Goal: Transaction & Acquisition: Purchase product/service

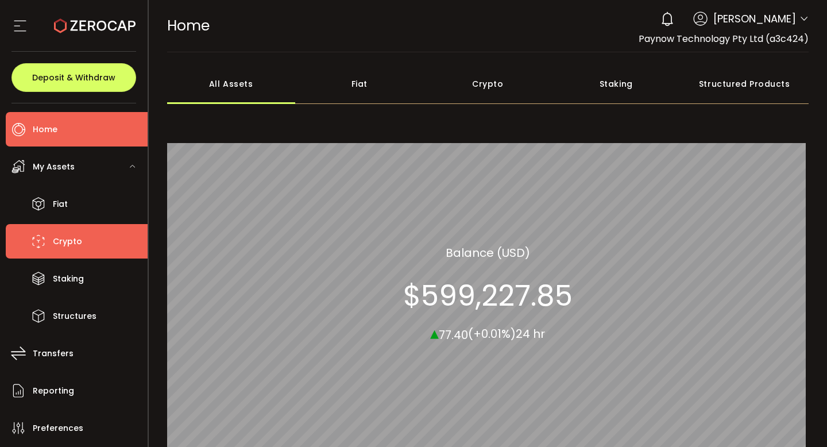
click at [76, 249] on li "Crypto" at bounding box center [77, 241] width 142 height 34
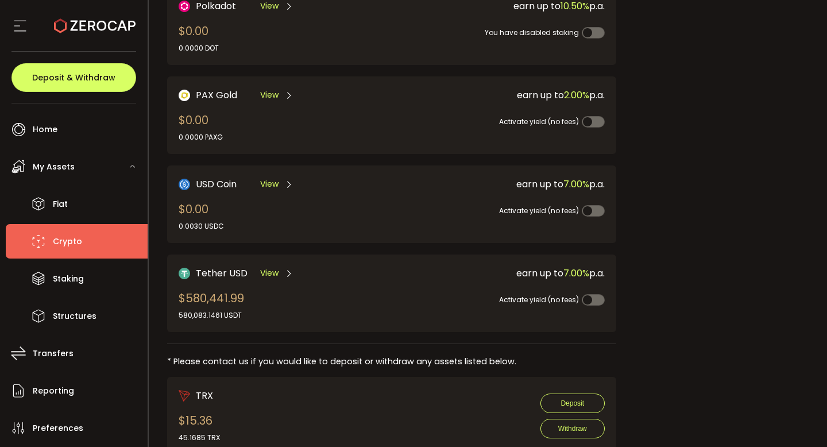
scroll to position [319, 0]
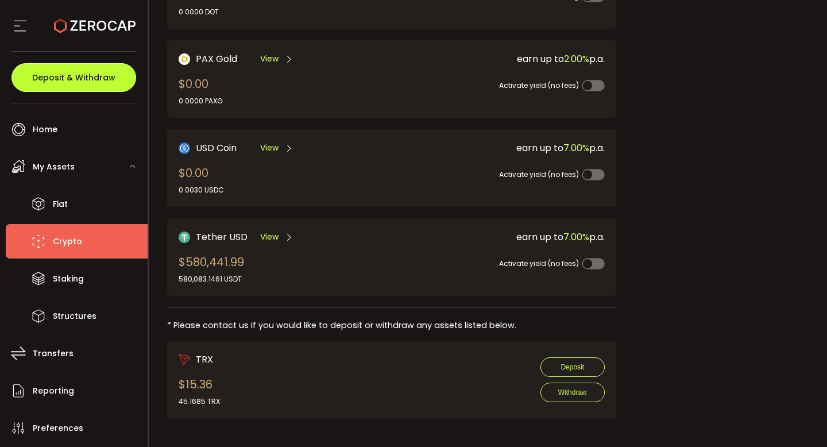
click at [82, 80] on span "Deposit & Withdraw" at bounding box center [73, 78] width 83 height 8
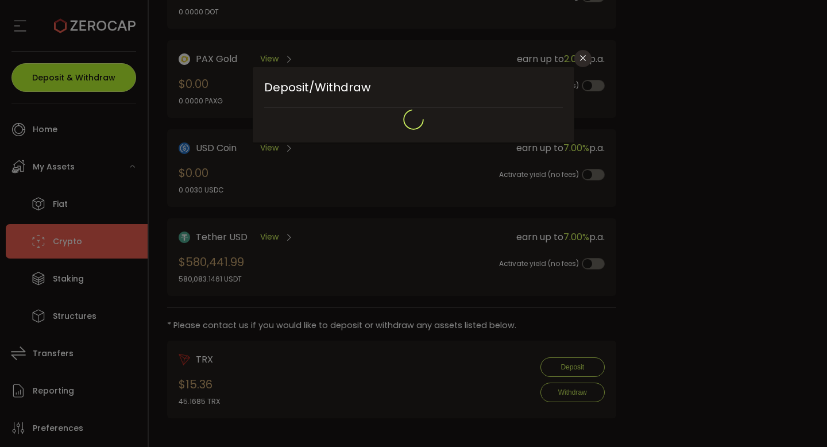
type input "**********"
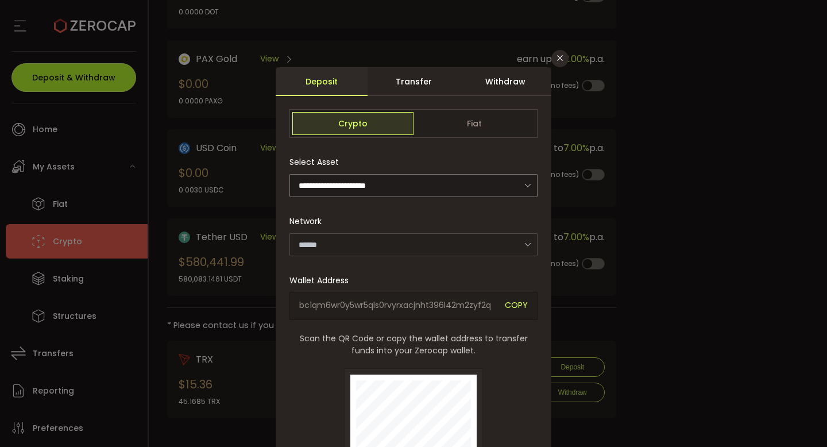
type input "*******"
click at [499, 81] on div "Withdraw" at bounding box center [506, 81] width 92 height 29
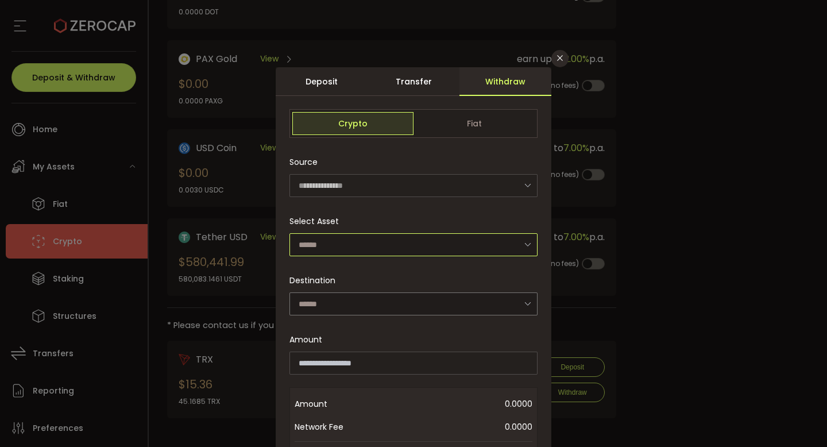
click at [368, 248] on input "dialog" at bounding box center [414, 244] width 248 height 23
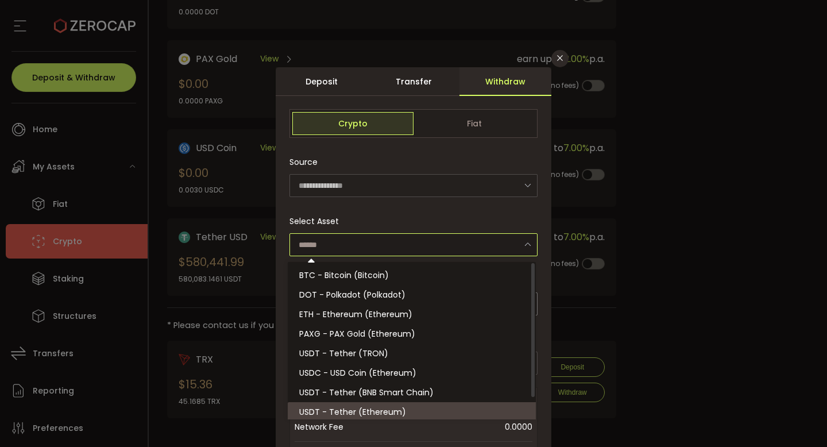
scroll to position [25, 0]
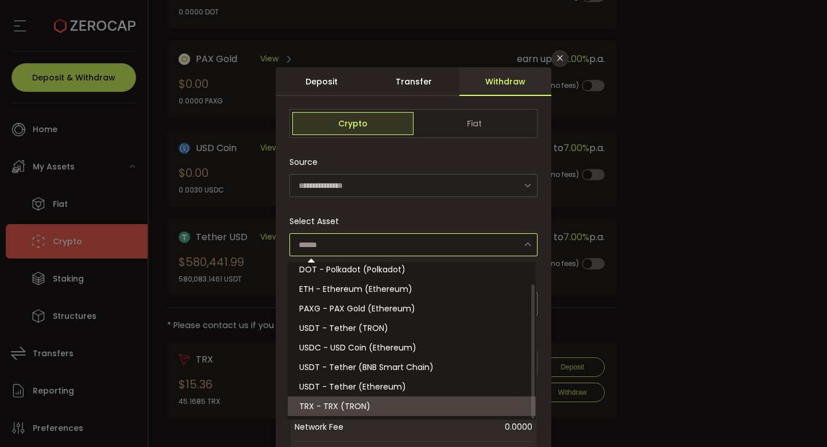
click at [372, 411] on li "TRX - TRX (TRON)" at bounding box center [414, 406] width 252 height 20
type input "**********"
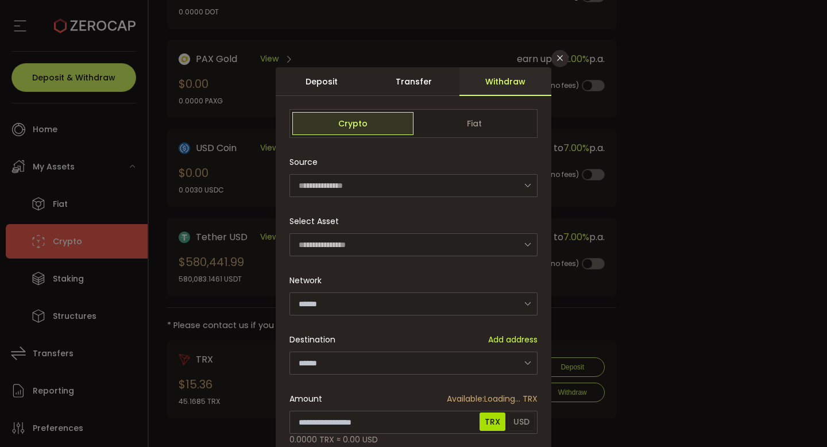
type input "****"
click at [361, 364] on input "dialog" at bounding box center [414, 363] width 248 height 23
click at [349, 364] on input "dialog" at bounding box center [414, 363] width 248 height 23
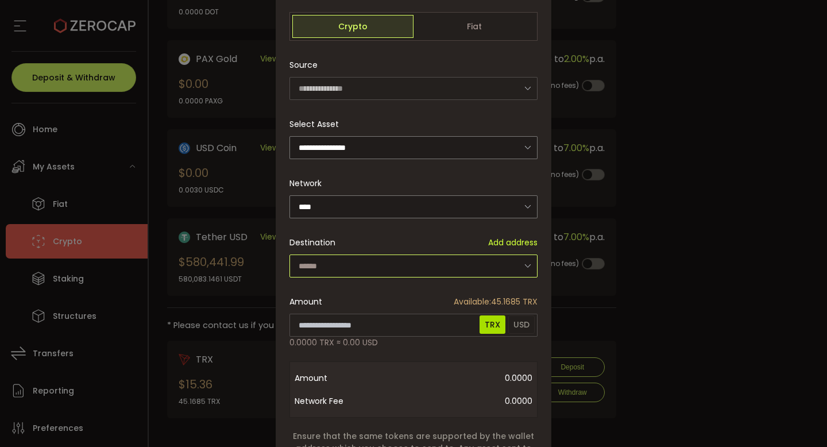
scroll to position [114, 0]
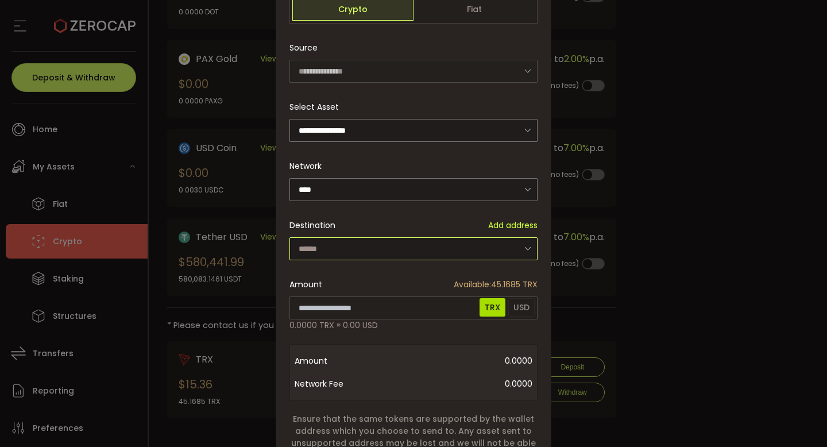
click at [411, 245] on input "dialog" at bounding box center [414, 248] width 248 height 23
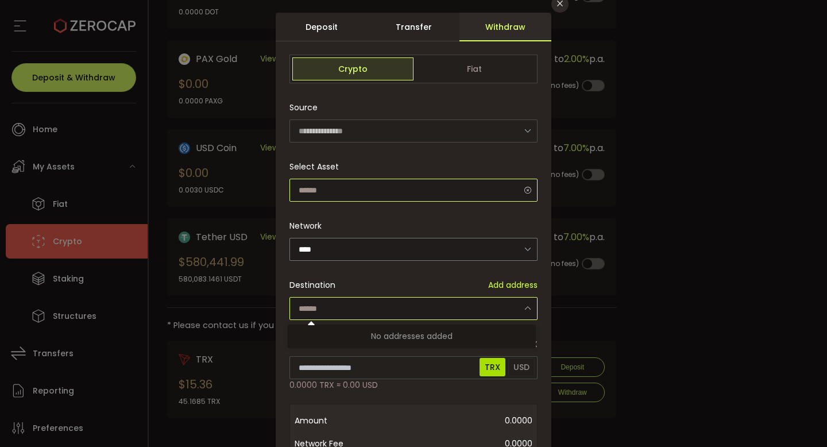
scroll to position [22, 0]
click at [402, 194] on input "dialog" at bounding box center [414, 190] width 248 height 23
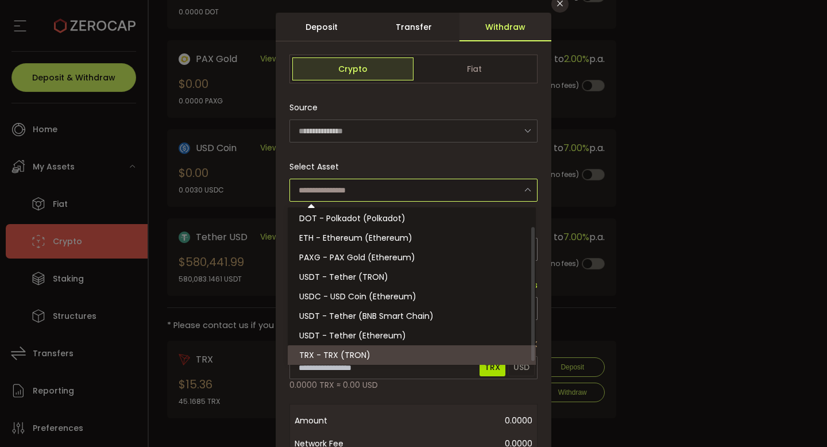
scroll to position [25, 0]
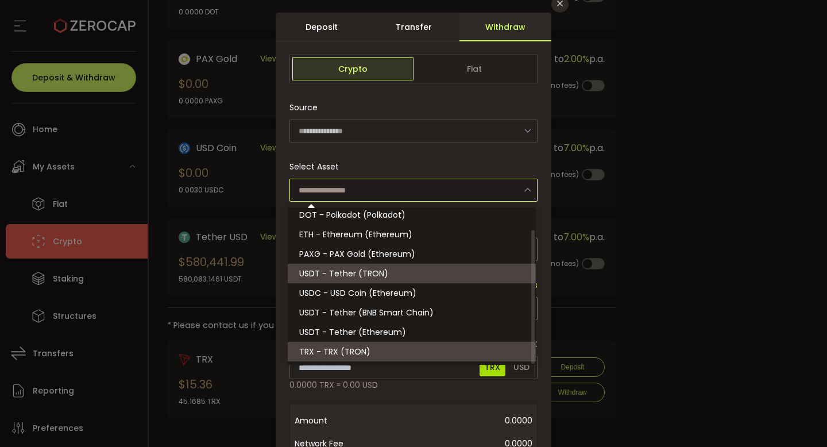
click at [348, 276] on span "USDT - Tether (TRON)" at bounding box center [343, 273] width 89 height 11
type input "**********"
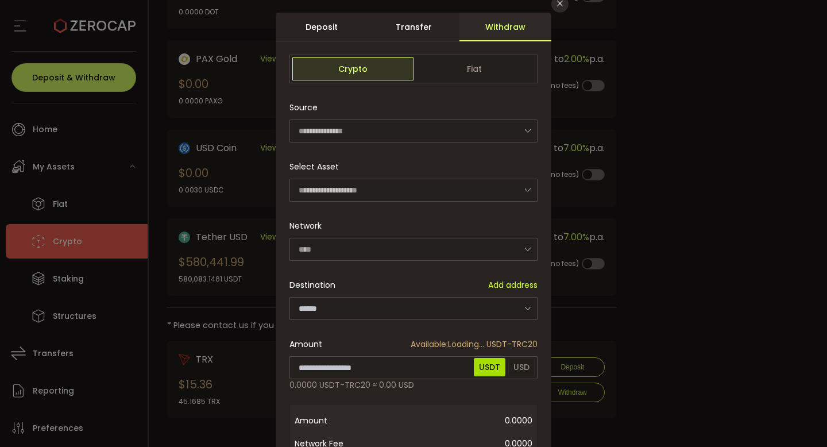
type input "****"
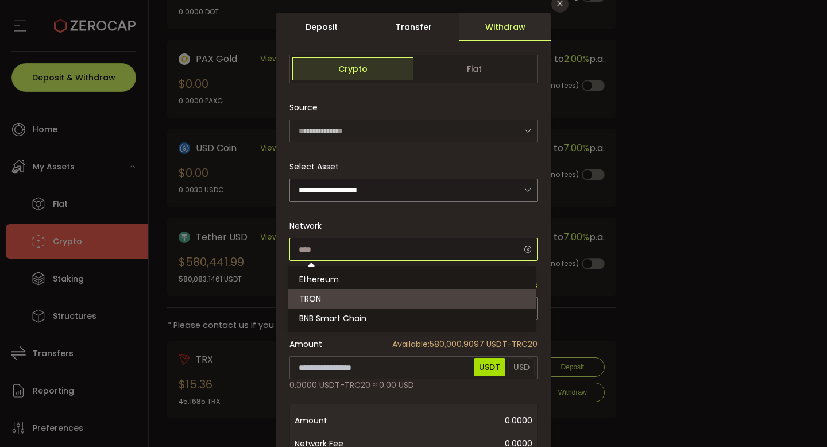
click at [364, 255] on input "dialog" at bounding box center [414, 249] width 248 height 23
type input "****"
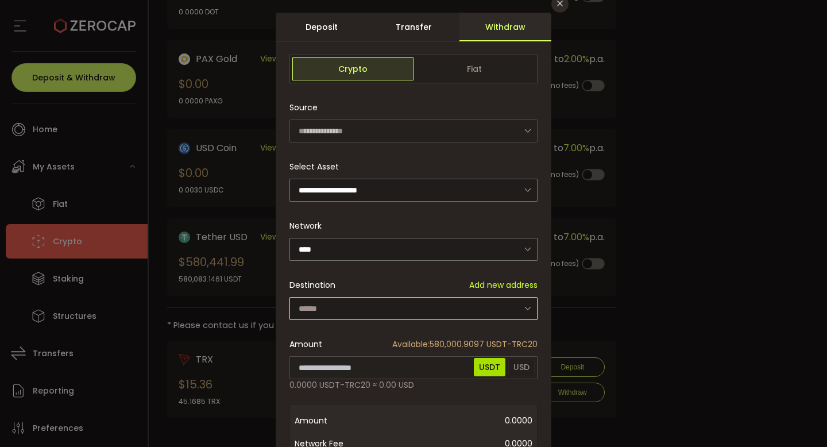
click at [359, 314] on input "dialog" at bounding box center [414, 308] width 248 height 23
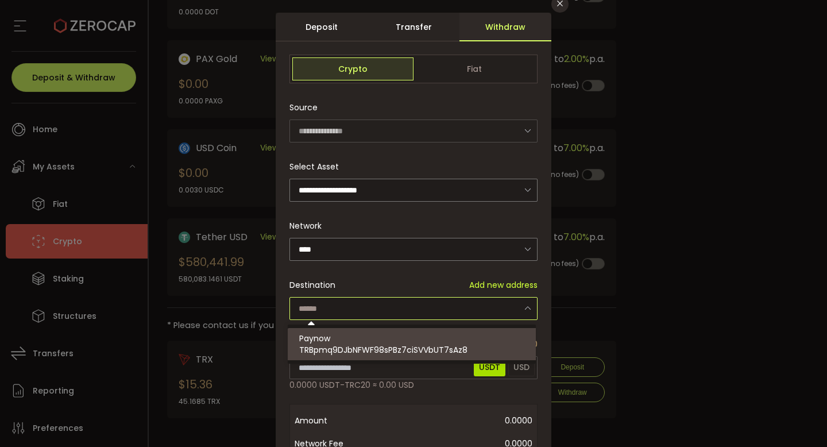
click at [353, 348] on span "TRBpmq9DJbNFWF98sPBz7ciSVVbUT7sAz8" at bounding box center [383, 349] width 168 height 11
type input "**********"
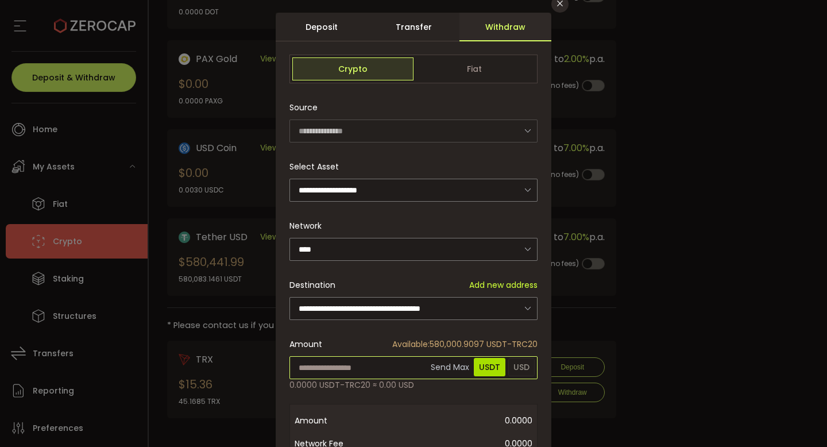
click at [339, 369] on input "dialog" at bounding box center [414, 367] width 248 height 23
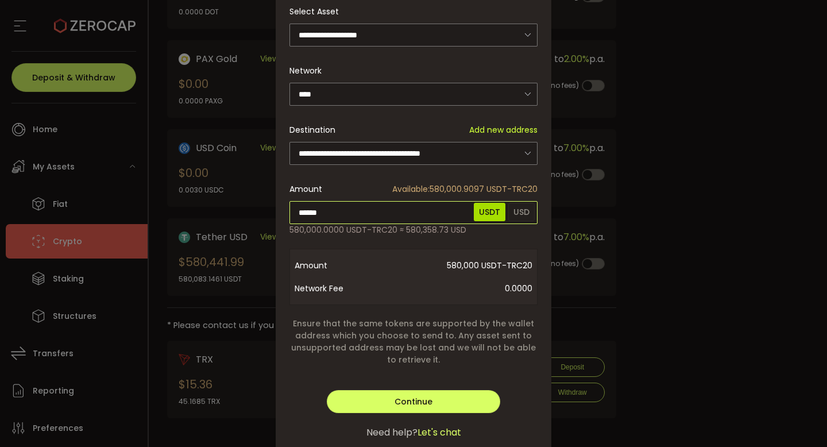
scroll to position [247, 0]
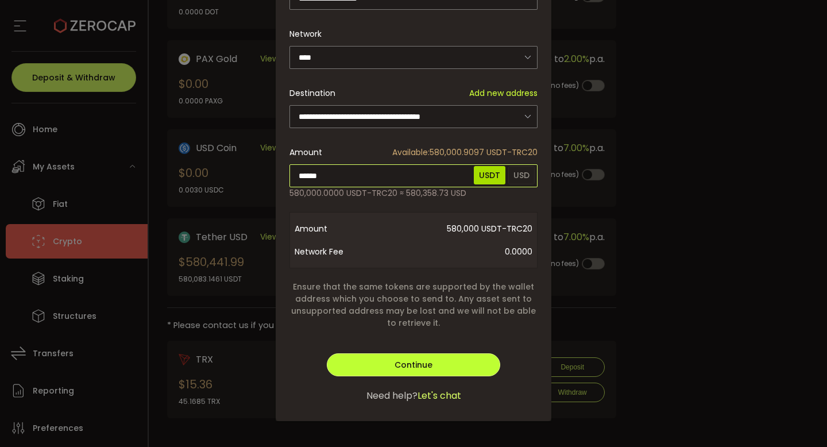
type input "******"
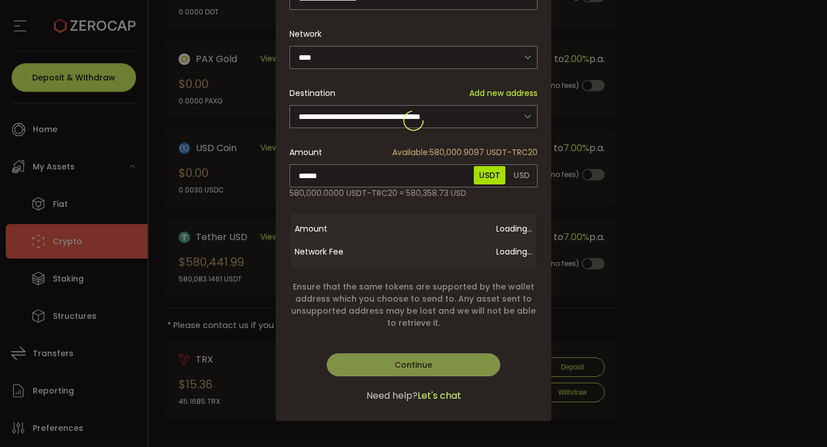
click at [423, 367] on div "**********" at bounding box center [414, 121] width 276 height 600
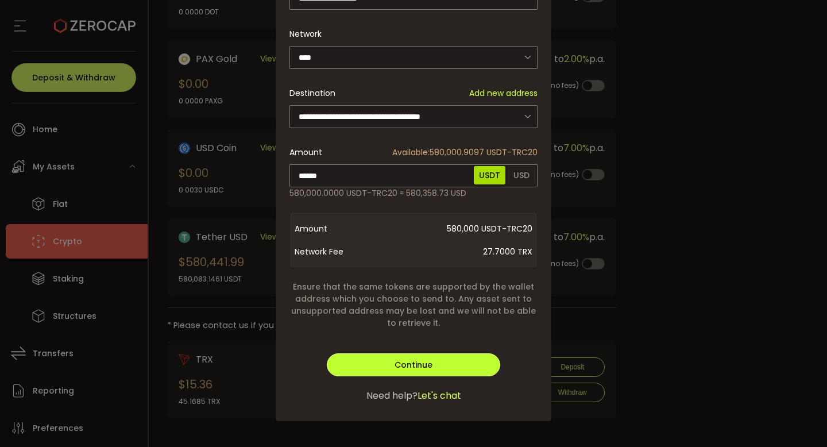
click at [411, 365] on span "Continue" at bounding box center [414, 364] width 38 height 11
click at [411, 359] on span "Verify" at bounding box center [414, 364] width 24 height 11
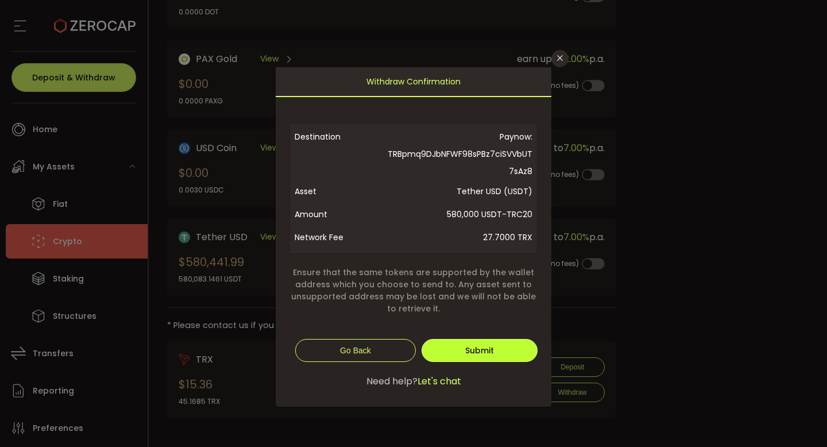
click at [464, 352] on button "Submit" at bounding box center [480, 350] width 116 height 23
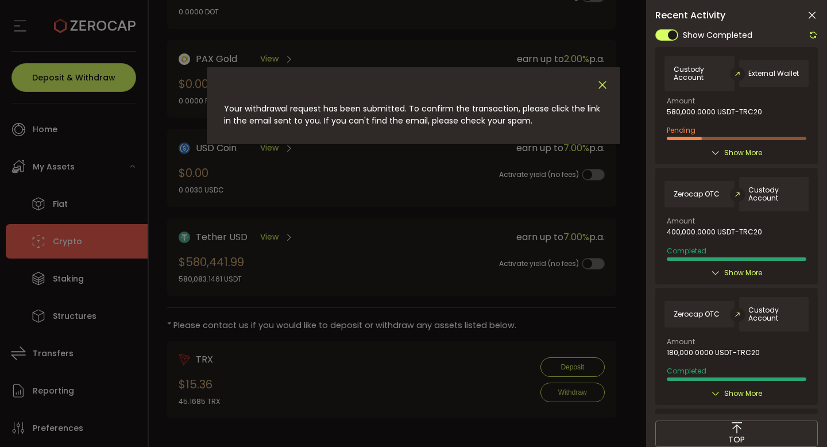
click at [602, 86] on icon "Close" at bounding box center [602, 85] width 13 height 13
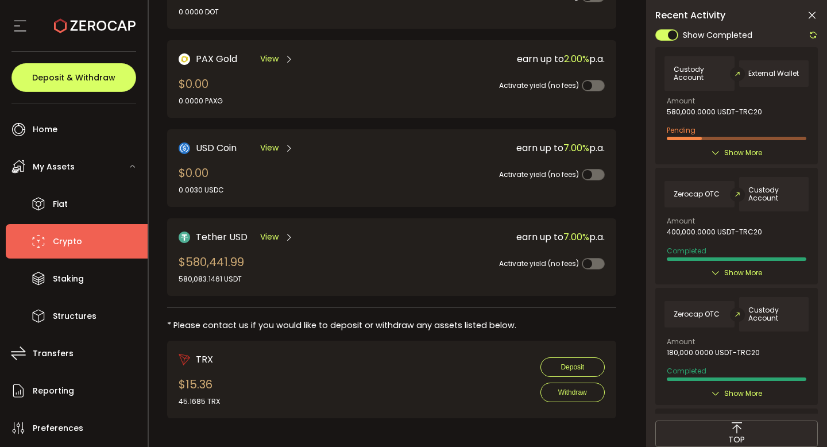
click at [80, 237] on li "Crypto" at bounding box center [77, 241] width 142 height 34
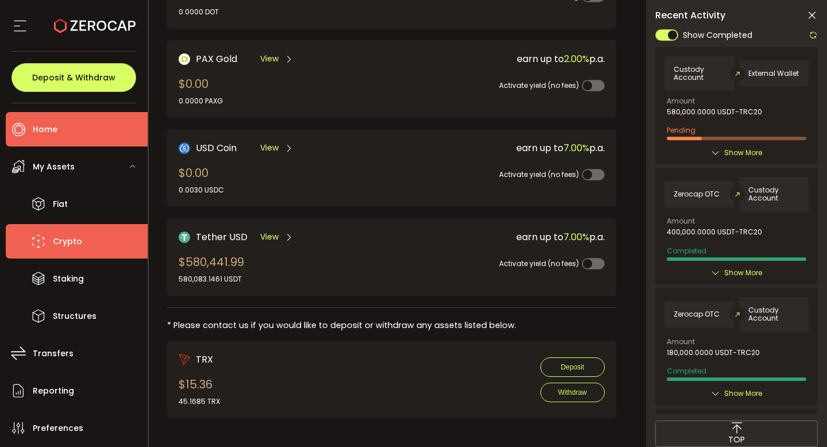
click at [62, 142] on li "Home" at bounding box center [77, 129] width 142 height 34
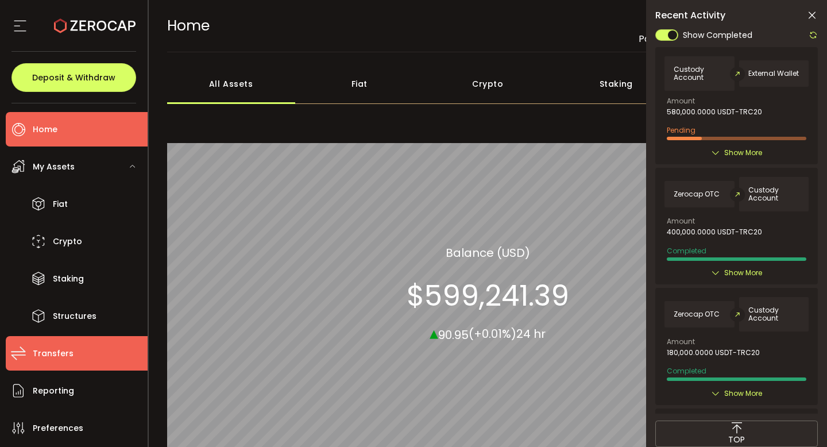
click at [76, 360] on li "Transfers" at bounding box center [77, 353] width 142 height 34
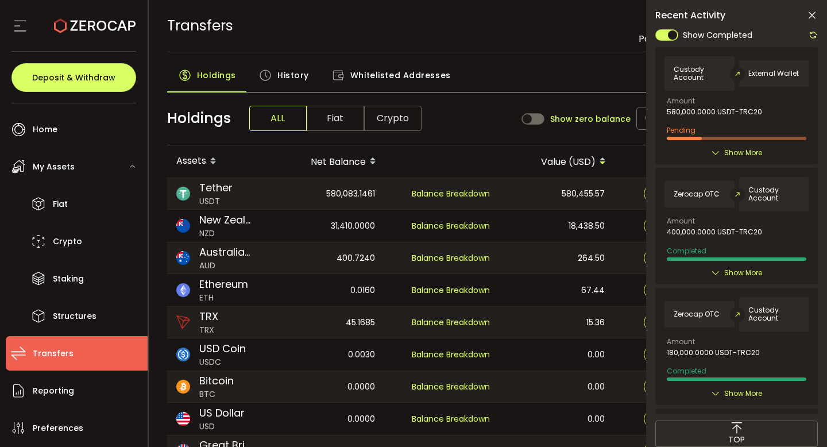
click at [290, 70] on span "History" at bounding box center [294, 75] width 32 height 23
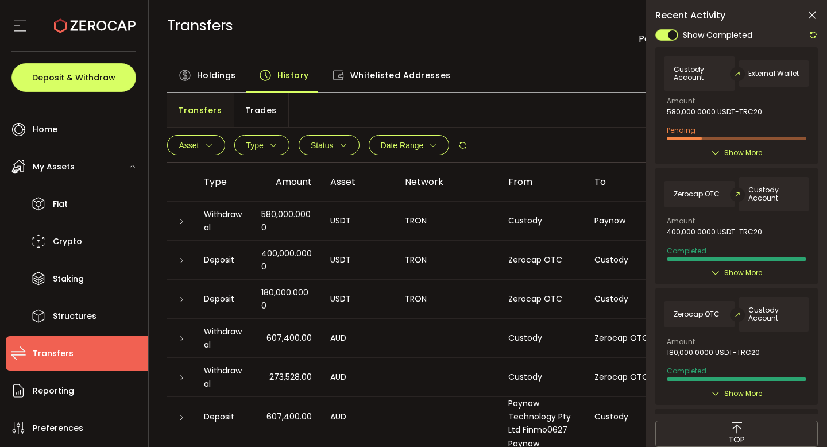
click at [182, 219] on icon at bounding box center [181, 221] width 7 height 7
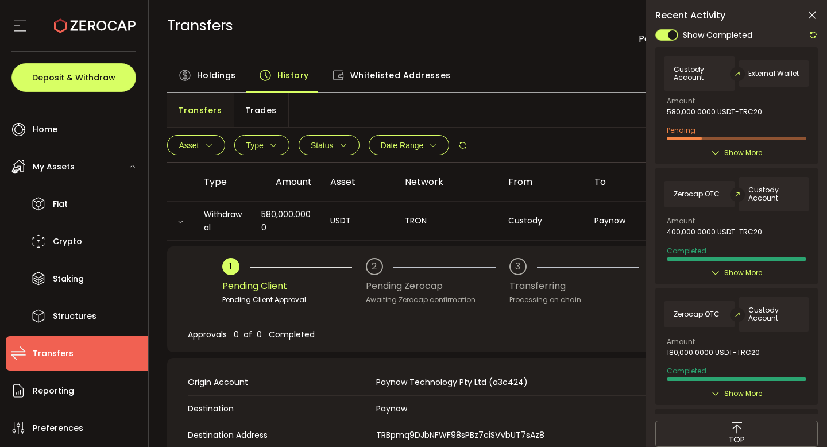
click at [814, 17] on icon at bounding box center [812, 15] width 11 height 11
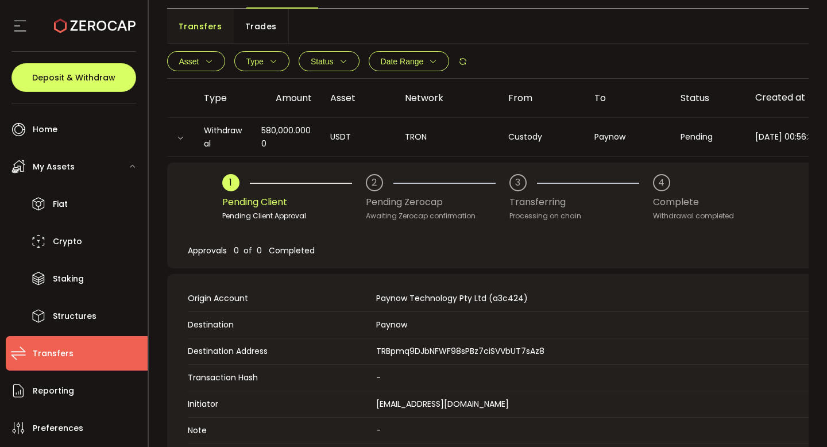
scroll to position [34, 0]
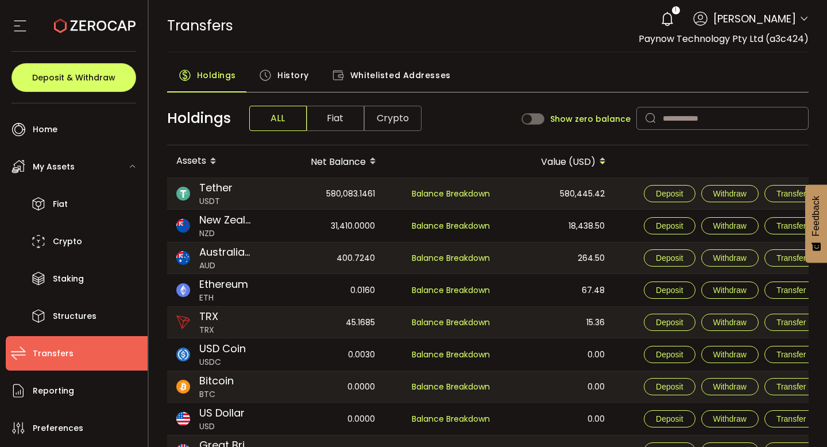
click at [272, 75] on div "History" at bounding box center [284, 78] width 73 height 29
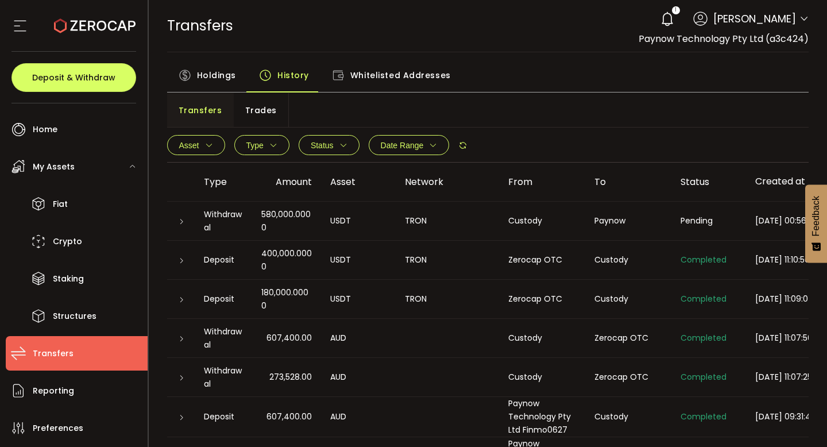
click at [176, 223] on div at bounding box center [180, 220] width 9 height 11
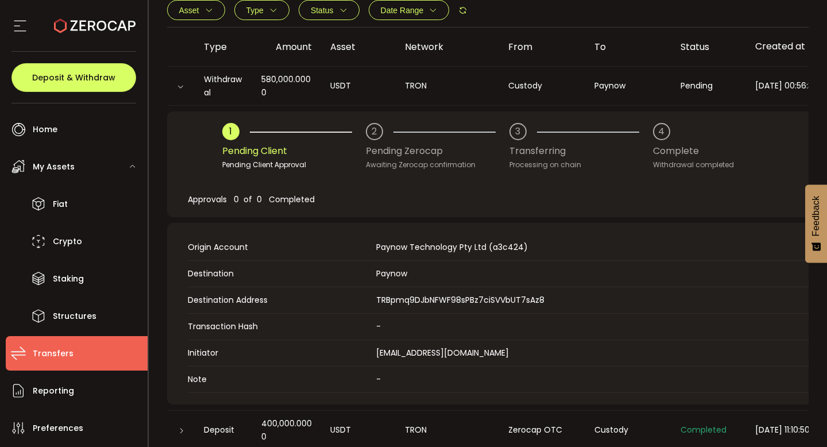
scroll to position [137, 0]
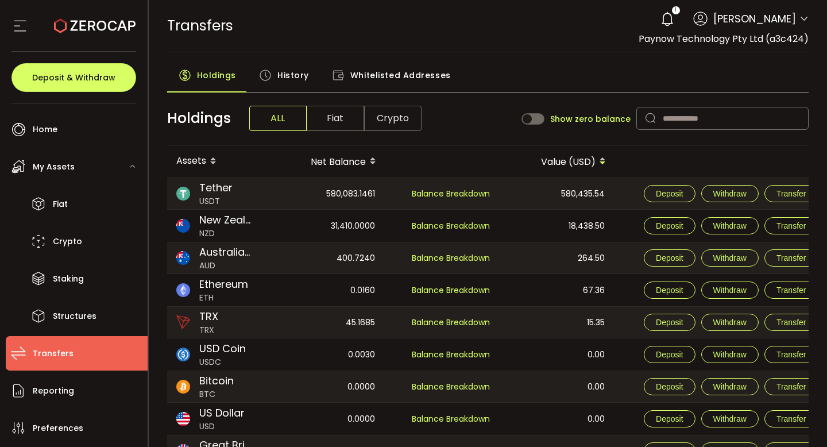
click at [268, 69] on icon at bounding box center [265, 75] width 13 height 13
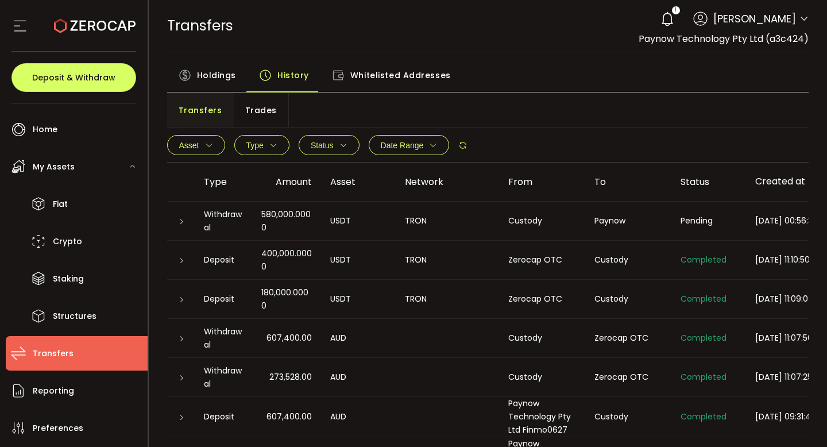
click at [180, 223] on icon at bounding box center [181, 221] width 7 height 7
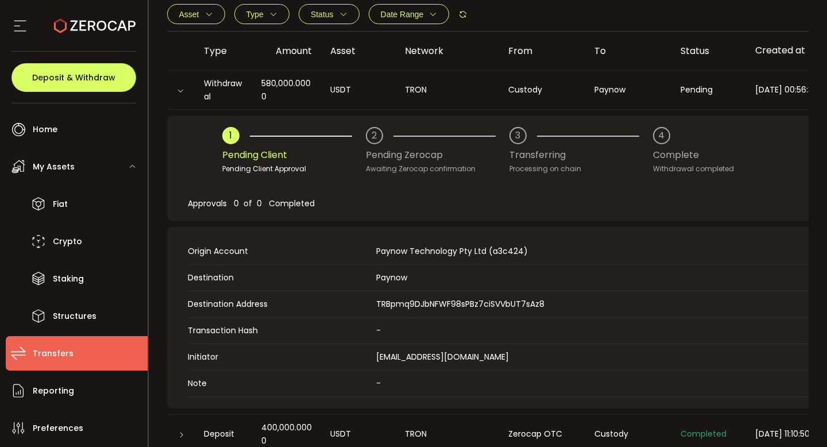
scroll to position [179, 0]
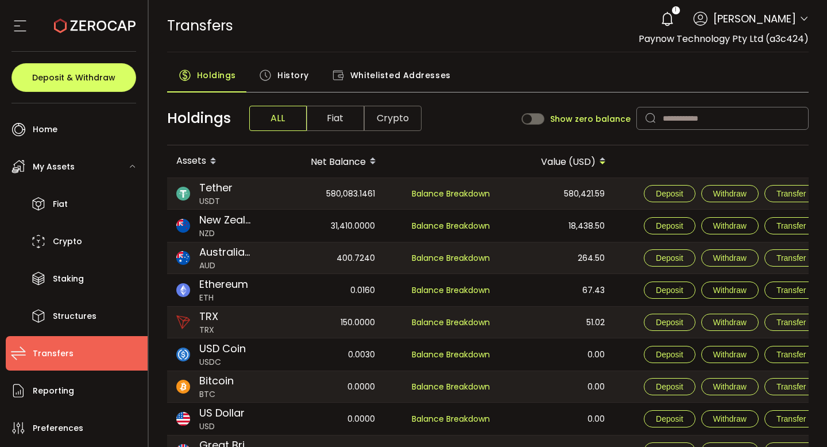
click at [278, 78] on span "History" at bounding box center [294, 75] width 32 height 23
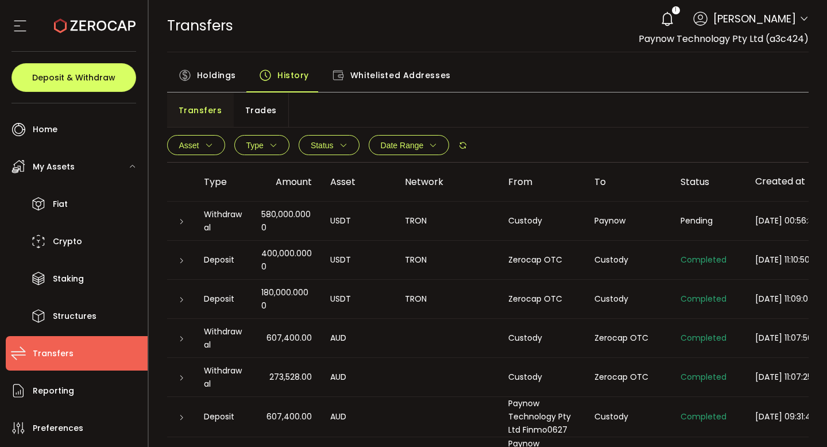
click at [181, 224] on icon at bounding box center [181, 221] width 7 height 7
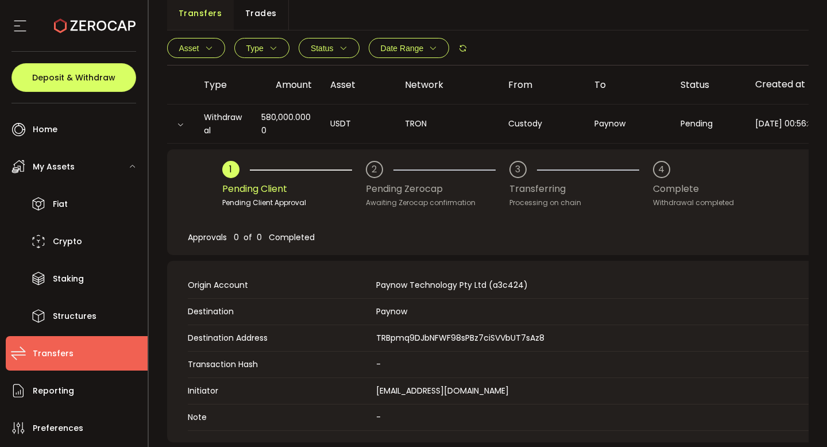
scroll to position [187, 0]
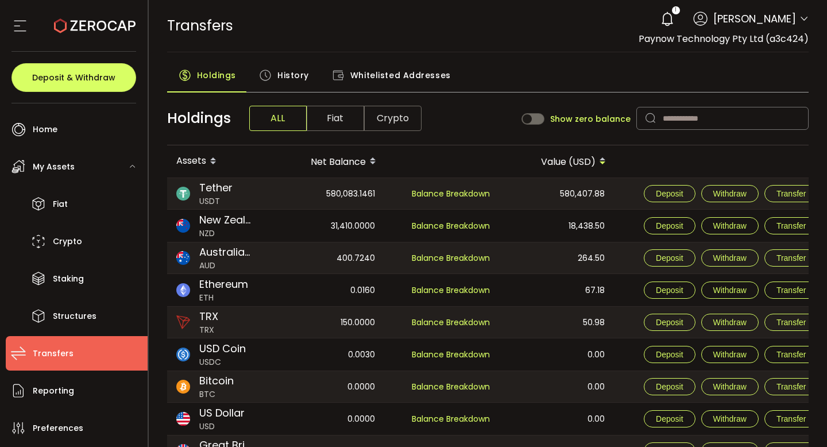
click at [294, 79] on span "History" at bounding box center [294, 75] width 32 height 23
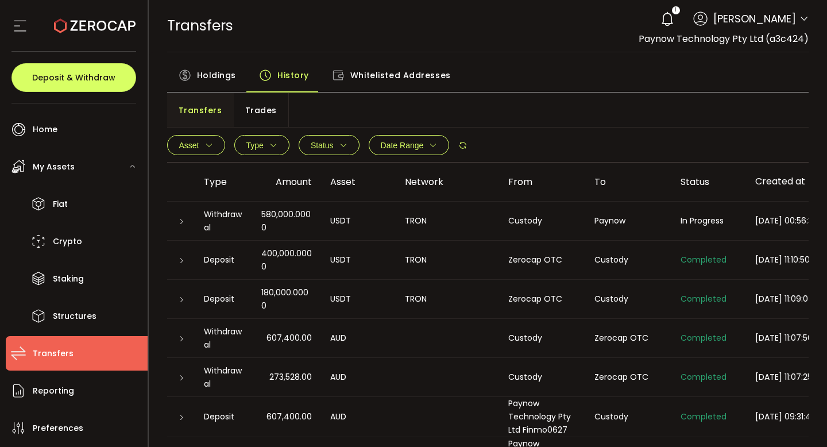
click at [181, 223] on icon at bounding box center [181, 221] width 7 height 7
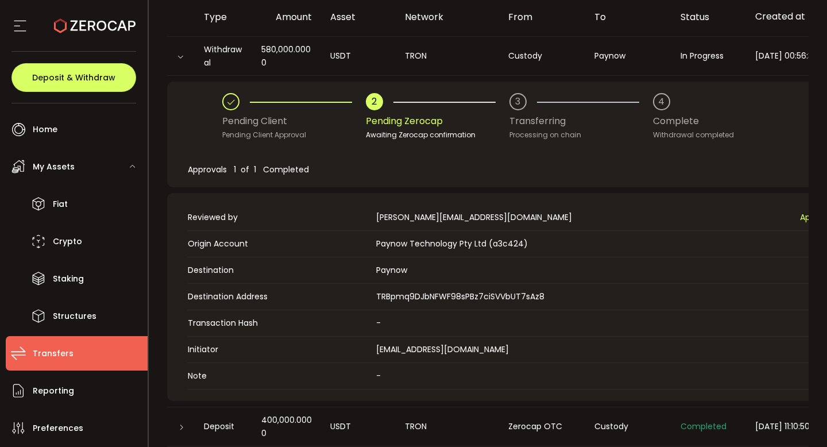
scroll to position [163, 0]
